Goal: Complete application form: Complete application form

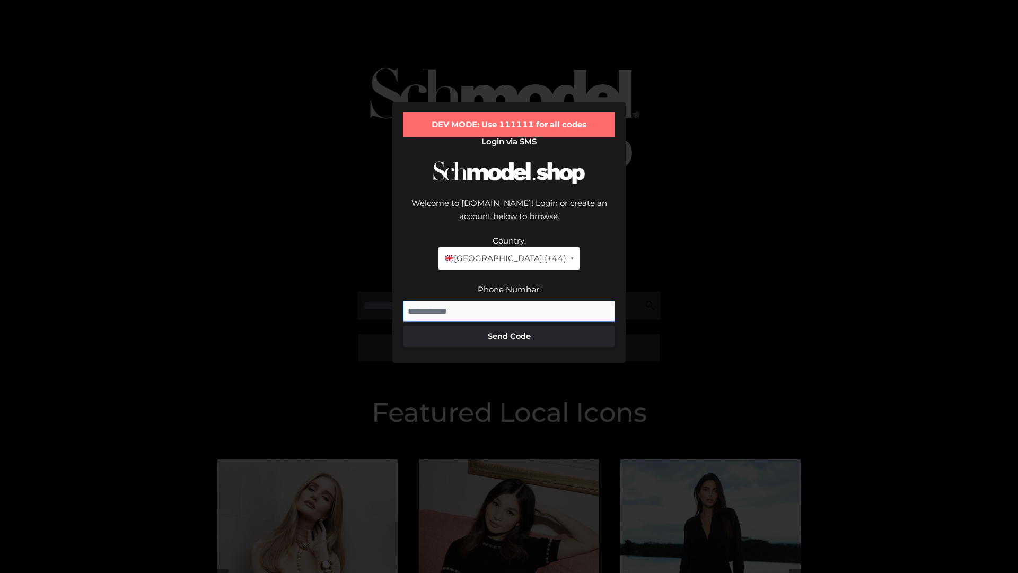
click at [509, 301] on input "Phone Number:" at bounding box center [509, 311] width 212 height 21
type input "**********"
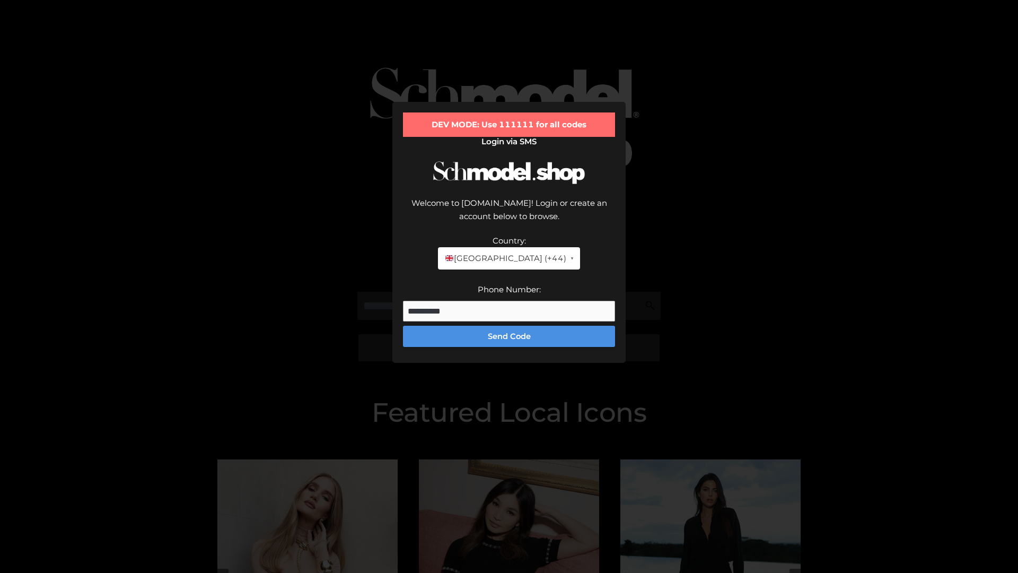
click at [509, 326] on button "Send Code" at bounding box center [509, 336] width 212 height 21
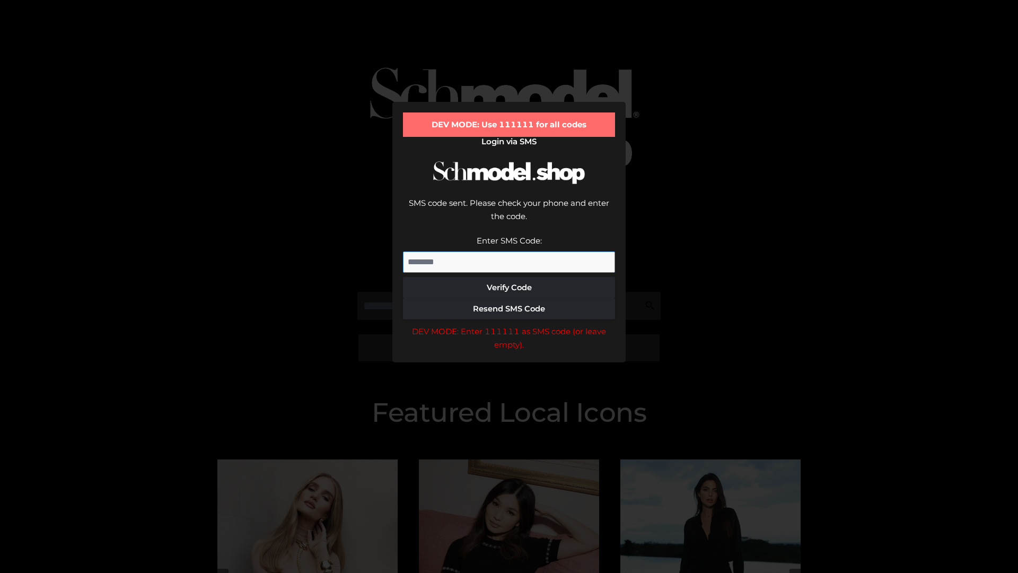
click at [509, 251] on input "Enter SMS Code:" at bounding box center [509, 261] width 212 height 21
type input "******"
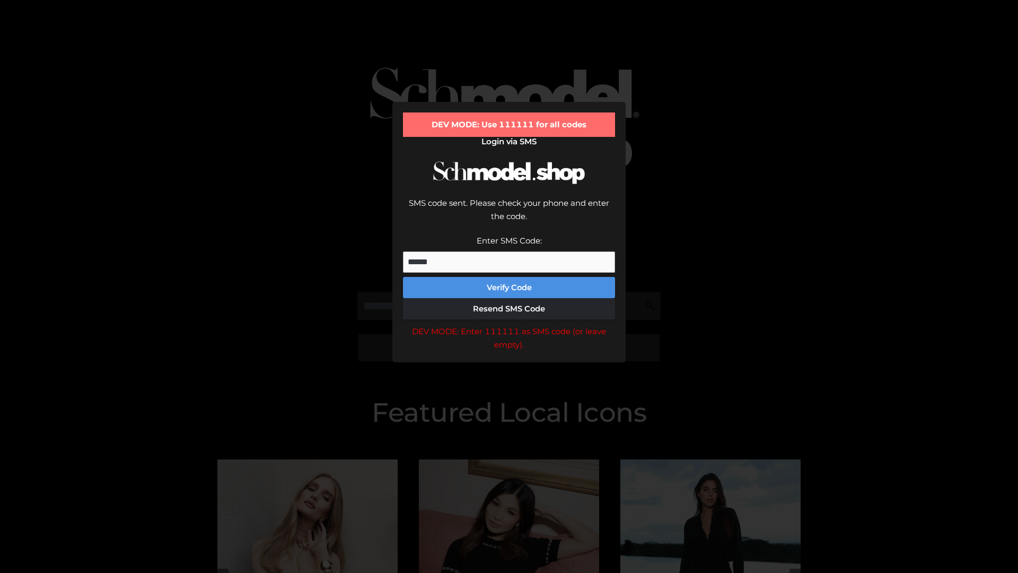
click at [509, 277] on button "Verify Code" at bounding box center [509, 287] width 212 height 21
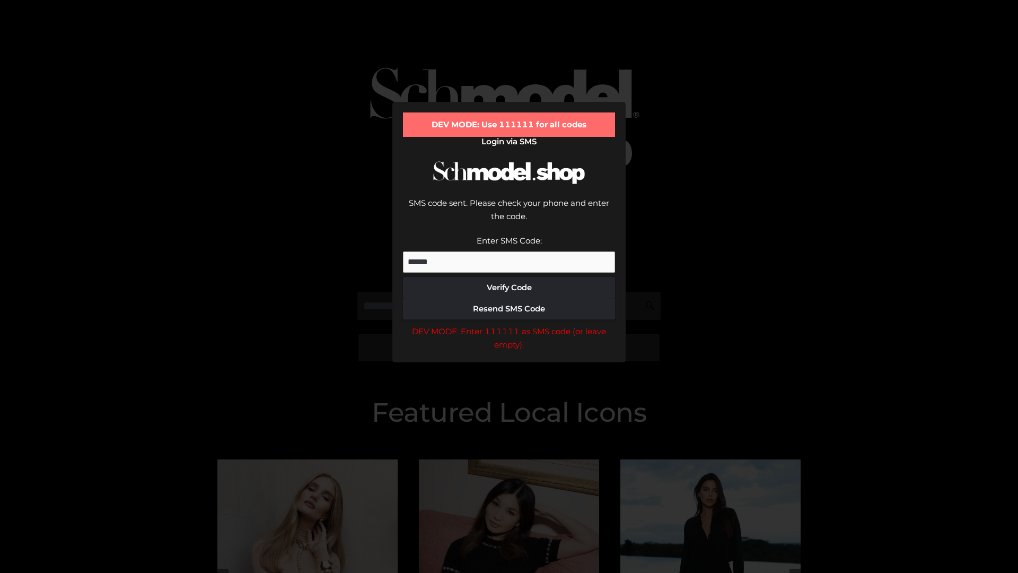
click at [509, 325] on div "DEV MODE: Enter 111111 as SMS code (or leave empty)." at bounding box center [509, 338] width 212 height 27
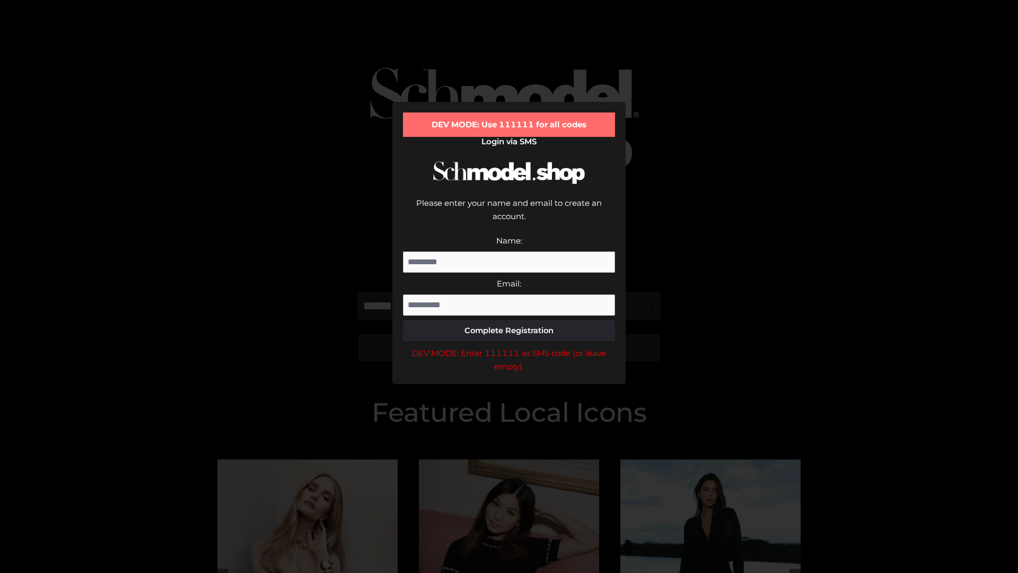
click at [509, 346] on div "DEV MODE: Enter 111111 as SMS code (or leave empty)." at bounding box center [509, 359] width 212 height 27
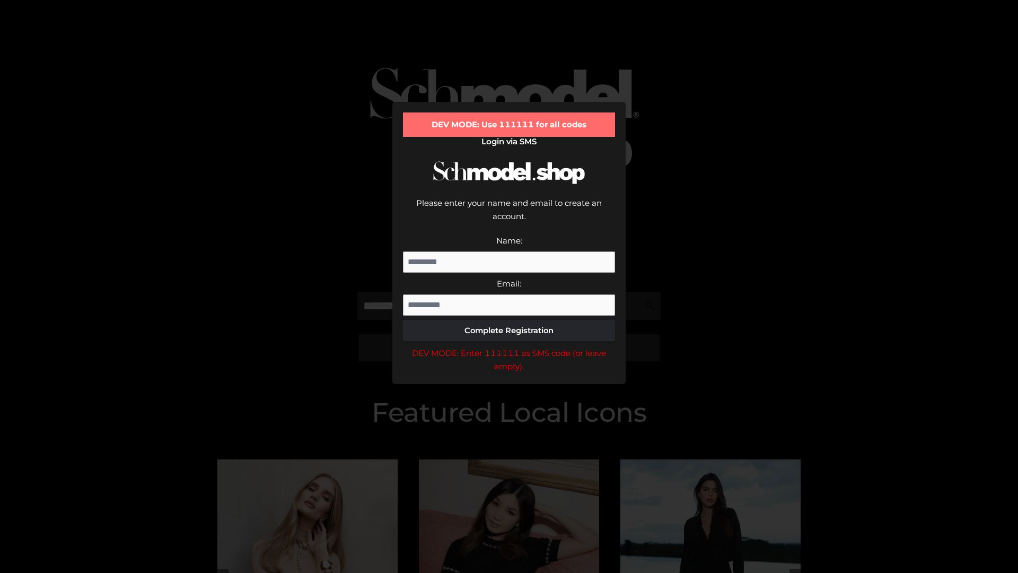
click at [509, 346] on div "DEV MODE: Enter 111111 as SMS code (or leave empty)." at bounding box center [509, 359] width 212 height 27
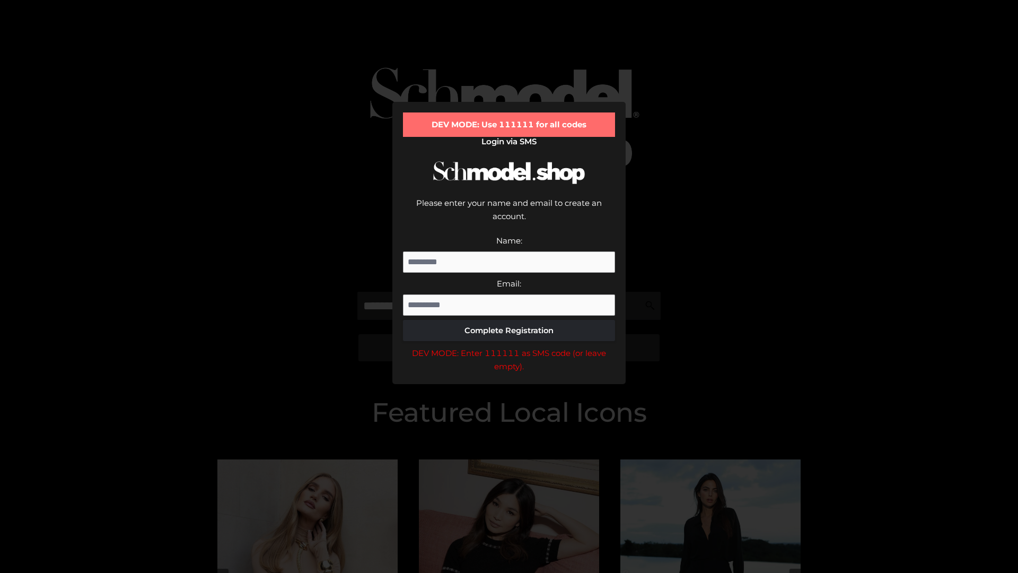
click at [509, 346] on div "DEV MODE: Enter 111111 as SMS code (or leave empty)." at bounding box center [509, 359] width 212 height 27
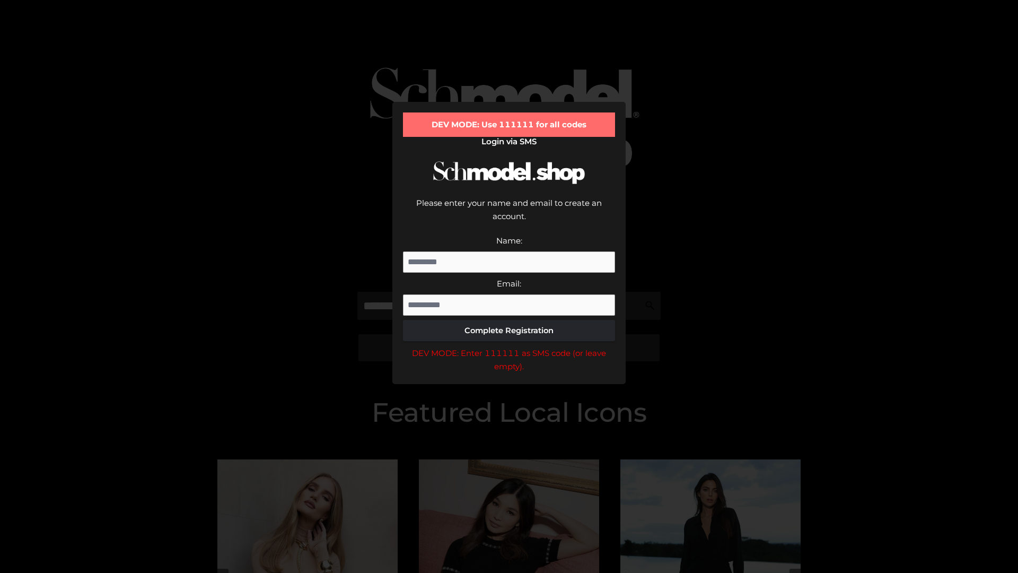
click at [509, 346] on div "DEV MODE: Enter 111111 as SMS code (or leave empty)." at bounding box center [509, 359] width 212 height 27
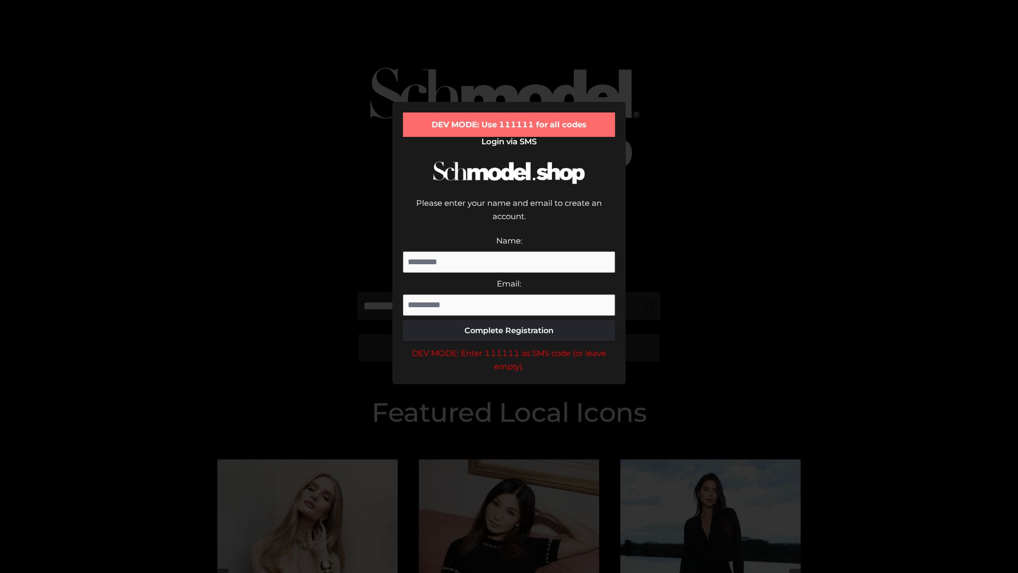
click at [509, 346] on div "DEV MODE: Enter 111111 as SMS code (or leave empty)." at bounding box center [509, 359] width 212 height 27
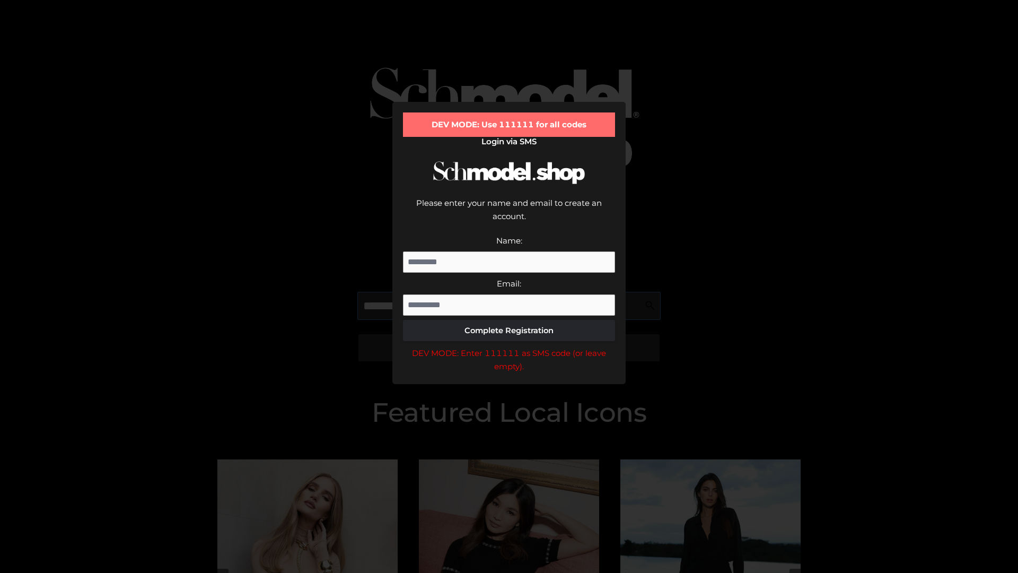
scroll to position [0, 39]
click at [509, 346] on div "DEV MODE: Enter 111111 as SMS code (or leave empty)." at bounding box center [509, 359] width 212 height 27
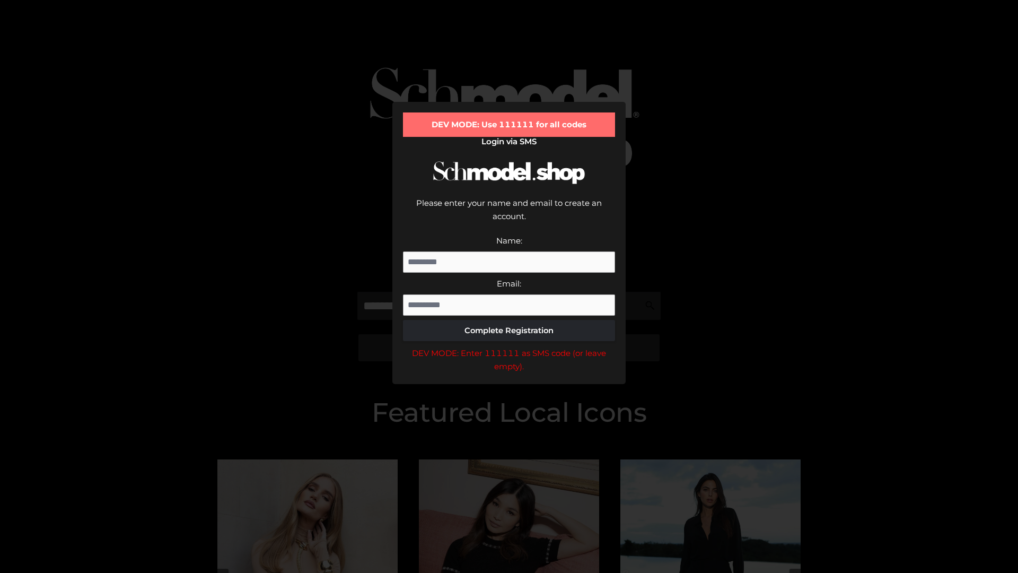
click at [509, 346] on div "DEV MODE: Enter 111111 as SMS code (or leave empty)." at bounding box center [509, 359] width 212 height 27
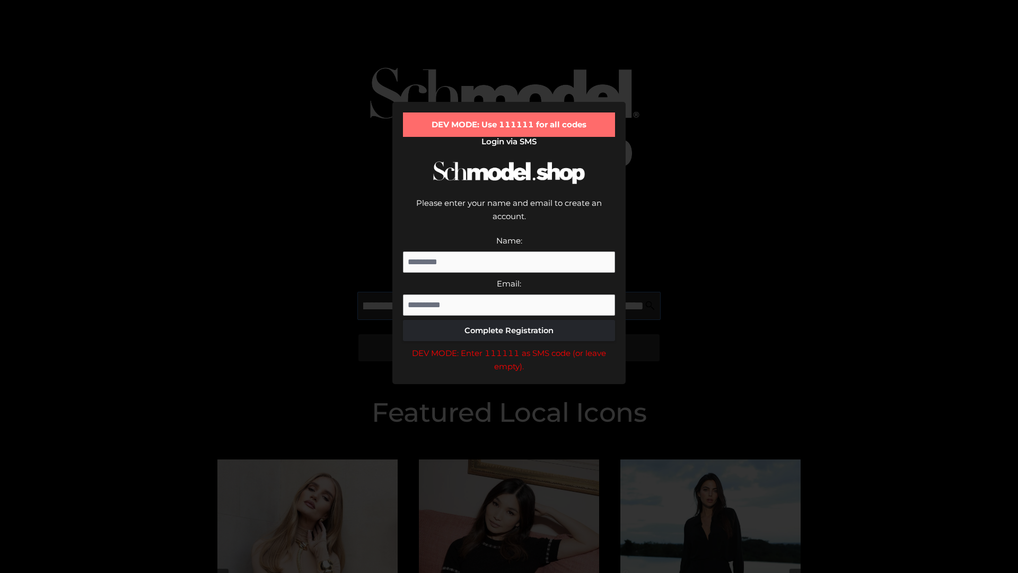
scroll to position [0, 103]
click at [509, 346] on div "DEV MODE: Enter 111111 as SMS code (or leave empty)." at bounding box center [509, 359] width 212 height 27
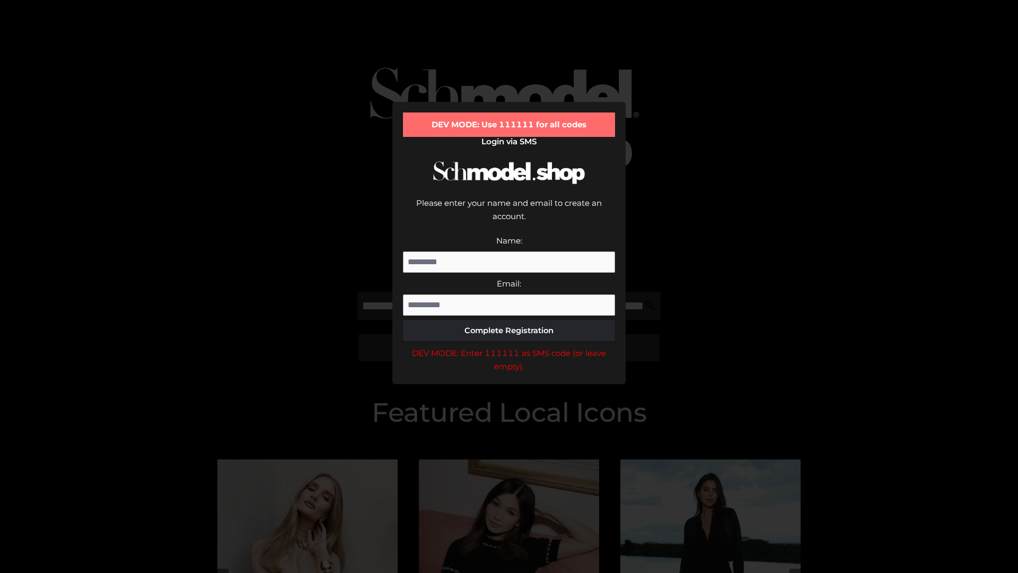
click at [509, 346] on div "DEV MODE: Enter 111111 as SMS code (or leave empty)." at bounding box center [509, 359] width 212 height 27
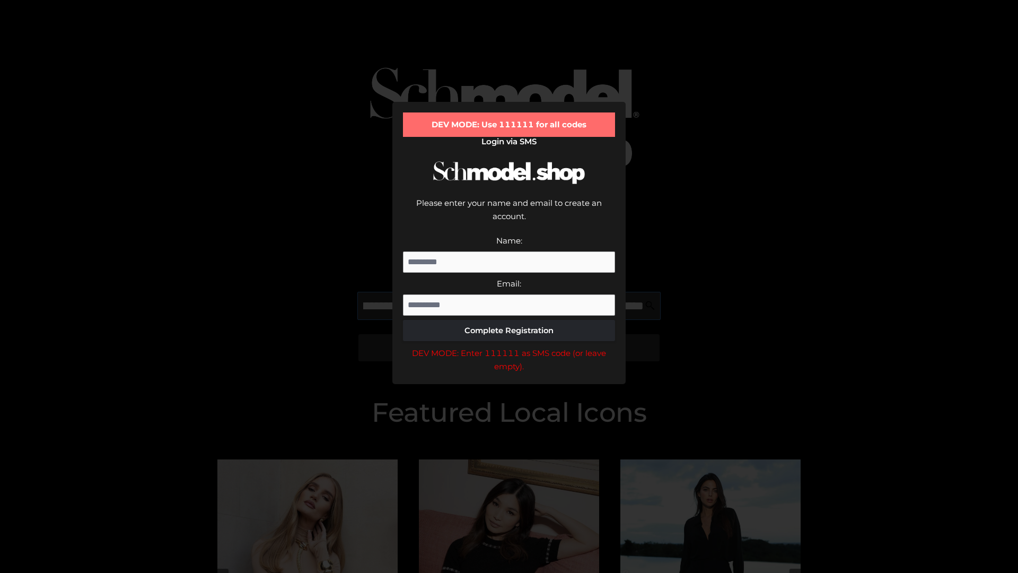
scroll to position [0, 170]
click at [509, 346] on div "DEV MODE: Enter 111111 as SMS code (or leave empty)." at bounding box center [509, 359] width 212 height 27
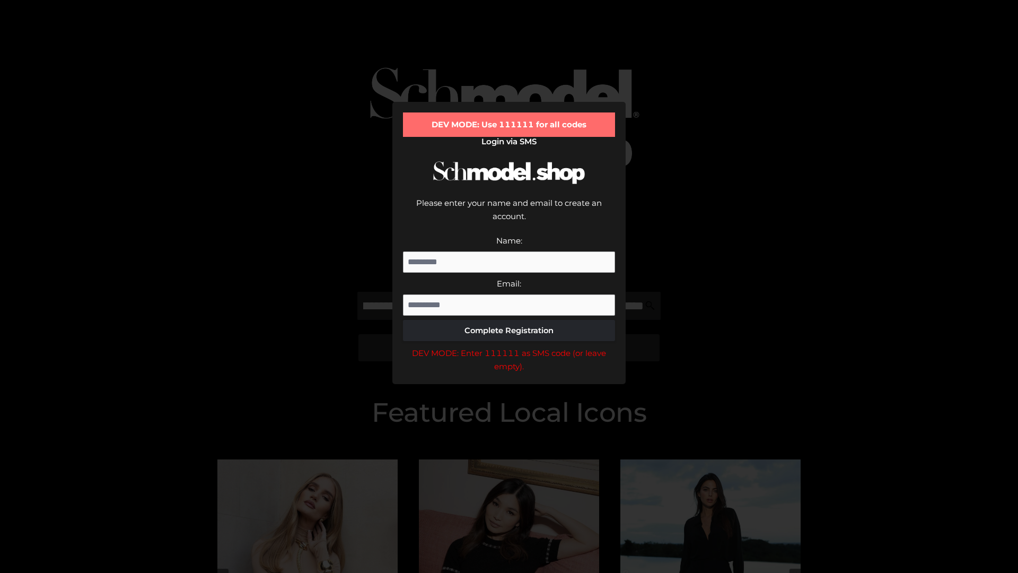
click at [509, 346] on div "DEV MODE: Enter 111111 as SMS code (or leave empty)." at bounding box center [509, 359] width 212 height 27
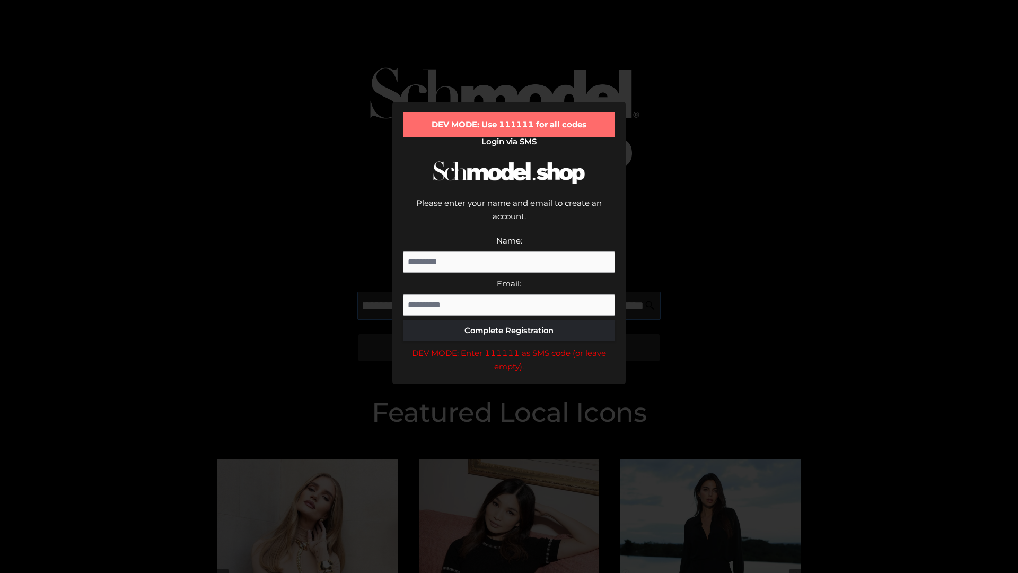
scroll to position [0, 231]
click at [509, 346] on div "DEV MODE: Enter 111111 as SMS code (or leave empty)." at bounding box center [509, 359] width 212 height 27
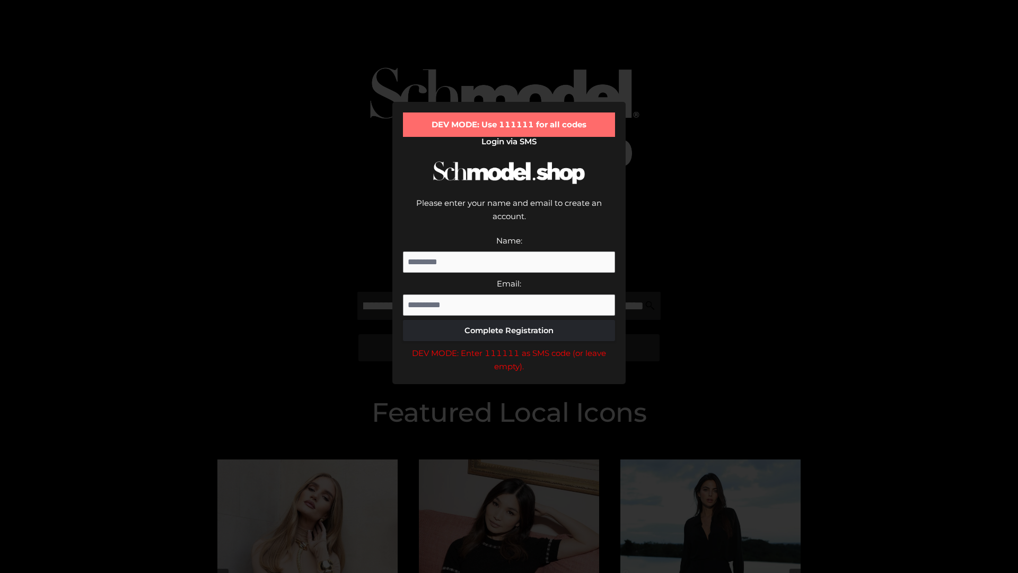
click at [509, 346] on div "DEV MODE: Enter 111111 as SMS code (or leave empty)." at bounding box center [509, 359] width 212 height 27
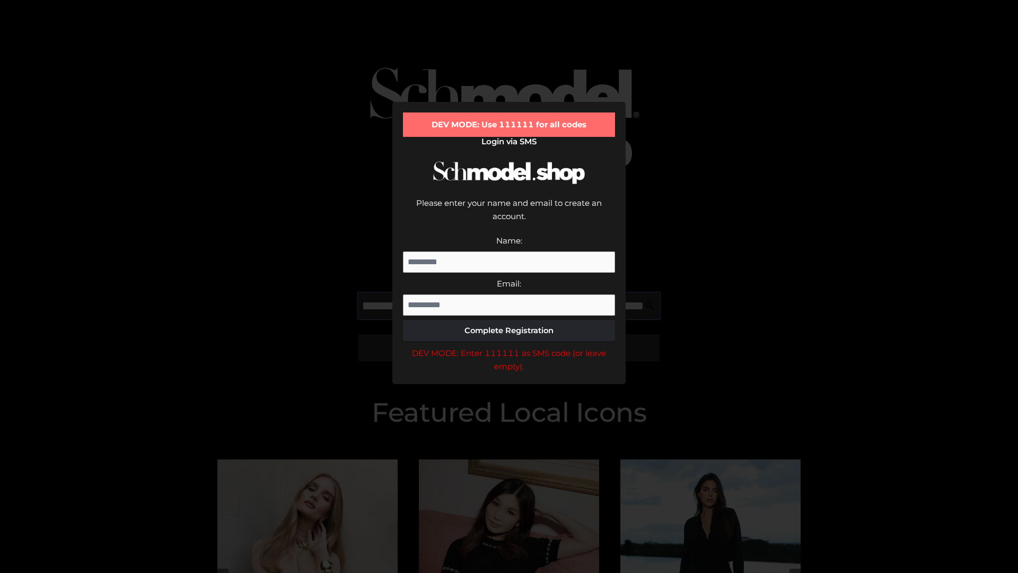
scroll to position [0, 295]
click at [509, 346] on div "DEV MODE: Enter 111111 as SMS code (or leave empty)." at bounding box center [509, 359] width 212 height 27
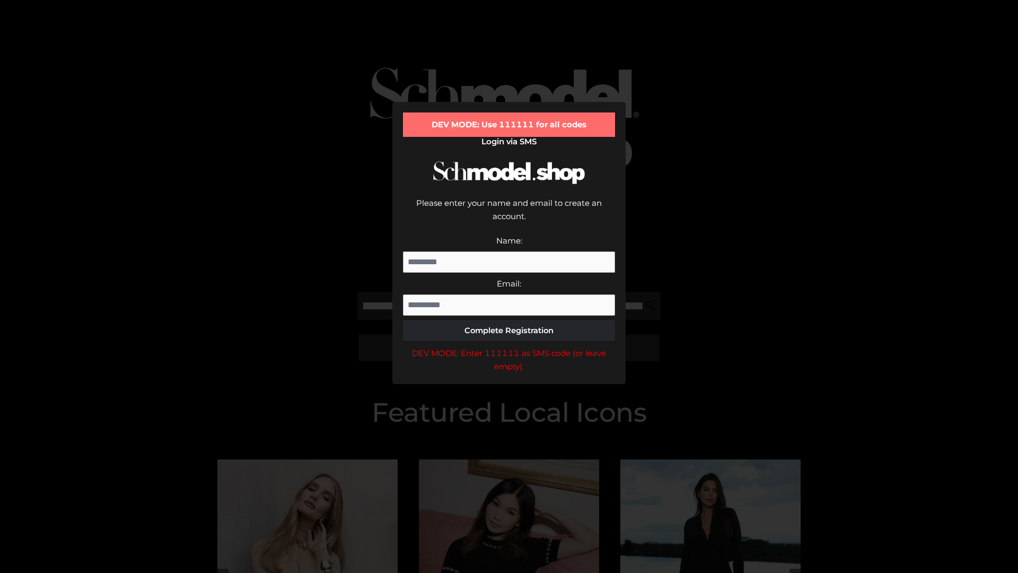
click at [509, 346] on div "DEV MODE: Enter 111111 as SMS code (or leave empty)." at bounding box center [509, 359] width 212 height 27
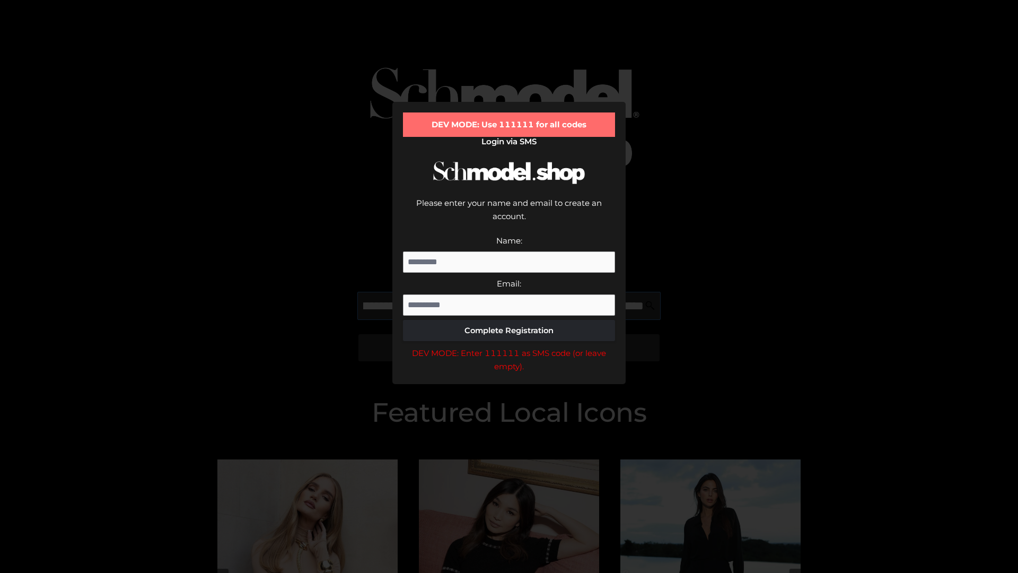
scroll to position [0, 362]
click at [509, 346] on div "DEV MODE: Enter 111111 as SMS code (or leave empty)." at bounding box center [509, 359] width 212 height 27
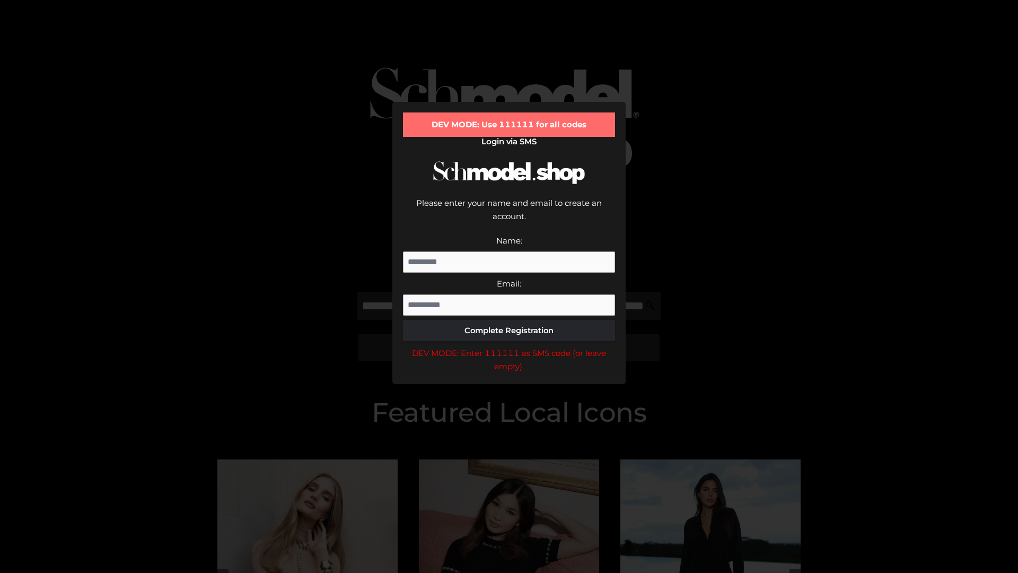
click at [509, 346] on div "DEV MODE: Enter 111111 as SMS code (or leave empty)." at bounding box center [509, 359] width 212 height 27
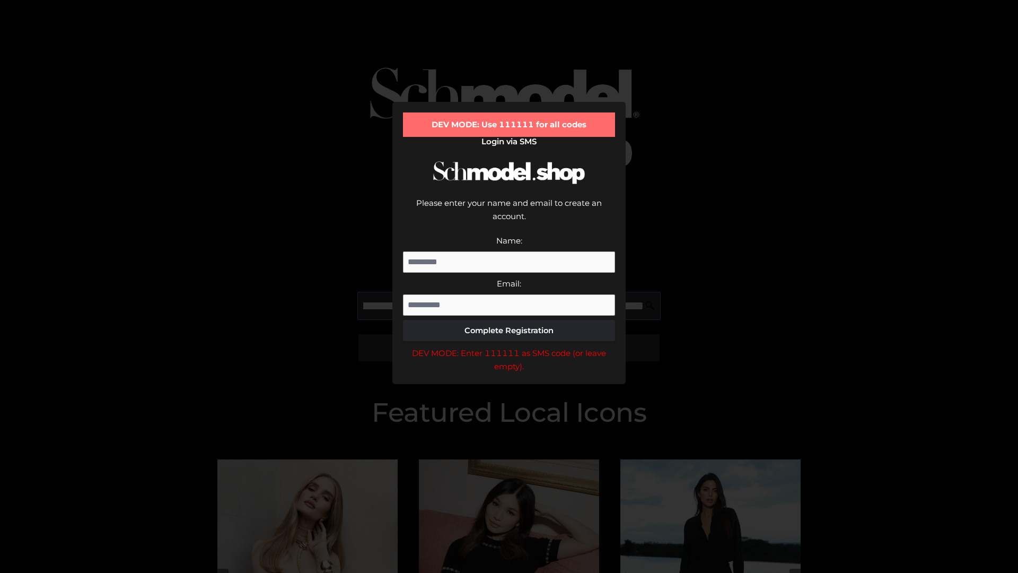
scroll to position [0, 423]
click at [509, 346] on div "DEV MODE: Enter 111111 as SMS code (or leave empty)." at bounding box center [509, 359] width 212 height 27
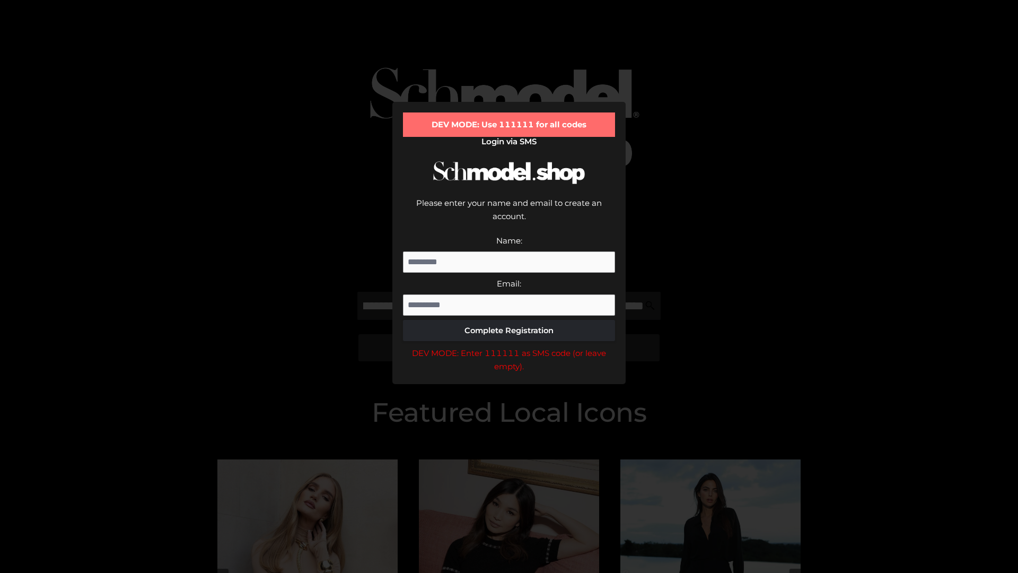
click at [509, 346] on div "DEV MODE: Enter 111111 as SMS code (or leave empty)." at bounding box center [509, 359] width 212 height 27
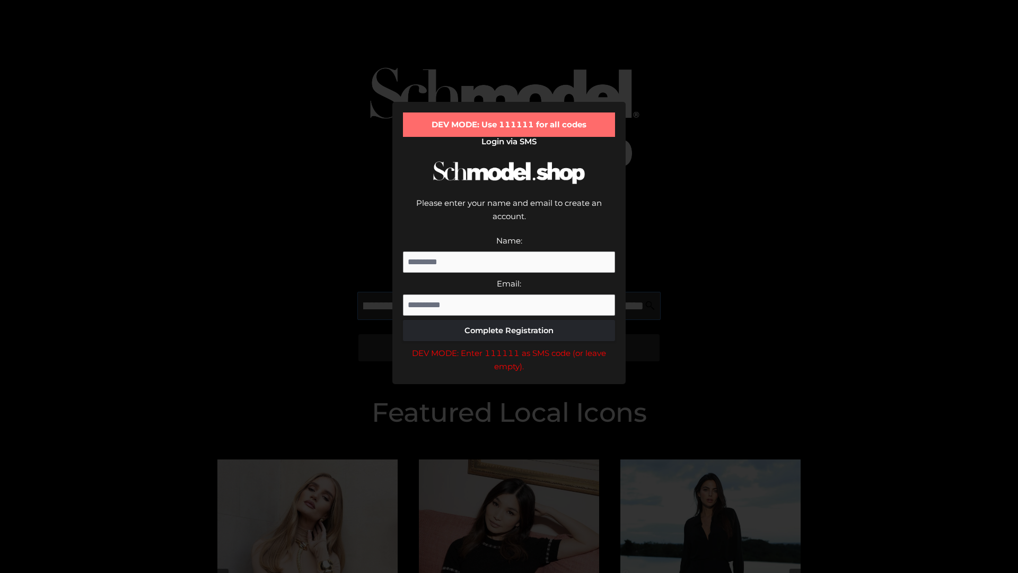
scroll to position [0, 487]
click at [509, 346] on div "DEV MODE: Enter 111111 as SMS code (or leave empty)." at bounding box center [509, 359] width 212 height 27
type input "**********"
